Goal: Information Seeking & Learning: Learn about a topic

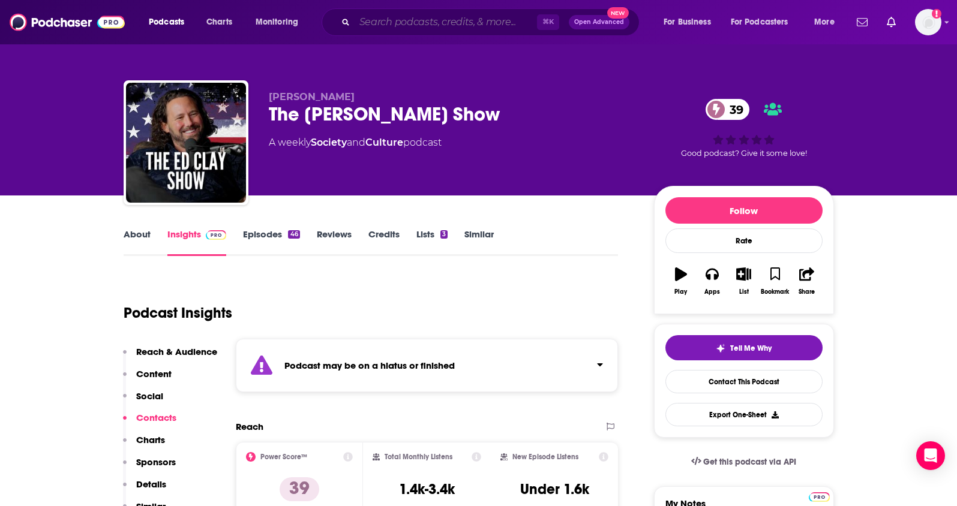
click at [378, 25] on input "Search podcasts, credits, & more..." at bounding box center [446, 22] width 182 height 19
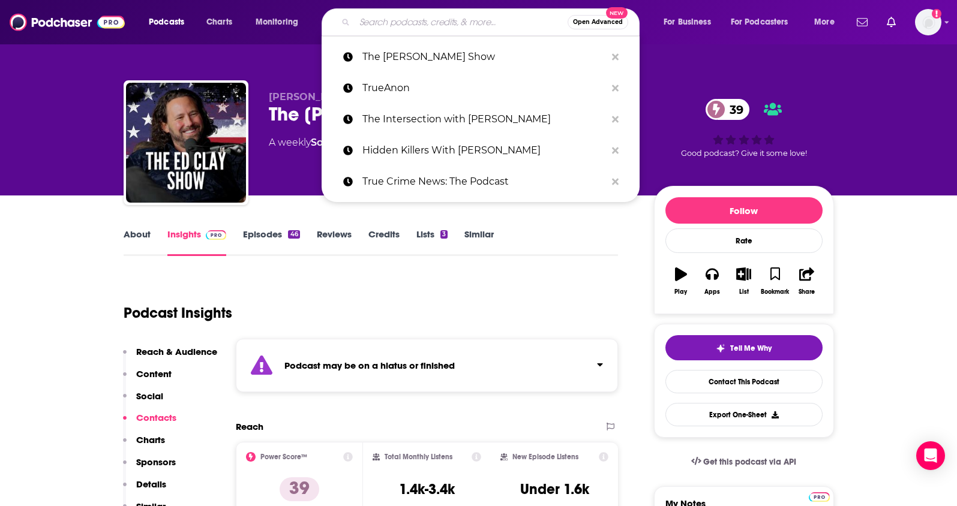
paste input "Sins & Survivors: A Las Vegas True Crime Podcast"
type input "Sins & Survivors: A Las Vegas True Crime Podcast"
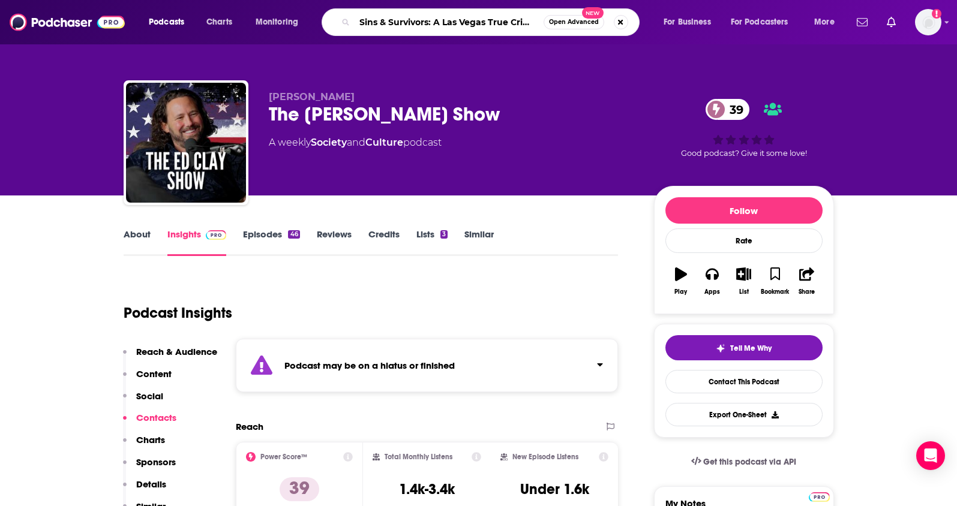
scroll to position [0, 38]
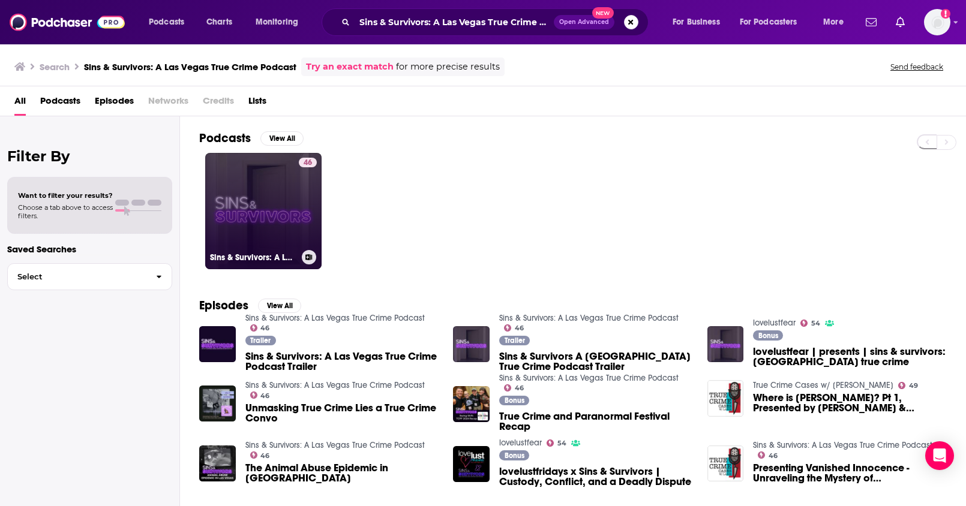
click at [254, 212] on link "46 Sins & Survivors: A Las Vegas True Crime Podcast" at bounding box center [263, 211] width 116 height 116
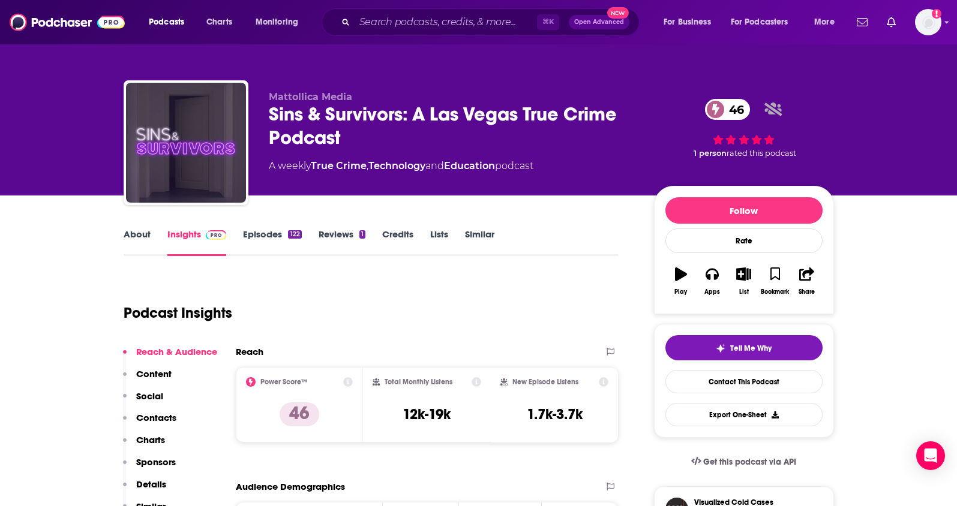
click at [147, 241] on link "About" at bounding box center [137, 243] width 27 height 28
